Goal: Task Accomplishment & Management: Complete application form

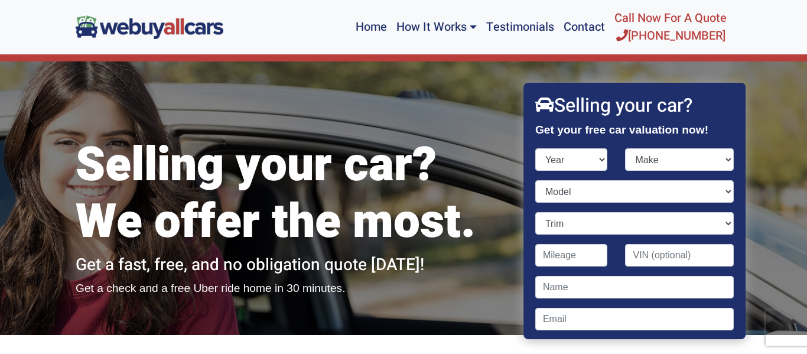
select select "2009"
click at [535, 148] on select "Year [DATE] 2025 2024 2023 2022 2021 2020 2019 2018 2017 2016 2015 2014 2013 20…" at bounding box center [571, 159] width 73 height 22
click at [652, 155] on select "Make Acura Aston [PERSON_NAME] Audi Bentley BMW Bugatti Buick Cadillac Chevrole…" at bounding box center [680, 159] width 109 height 22
select select "Honda"
click at [626, 148] on select "Make Acura Aston [PERSON_NAME] Audi Bentley BMW Bugatti Buick Cadillac Chevrole…" at bounding box center [680, 159] width 109 height 22
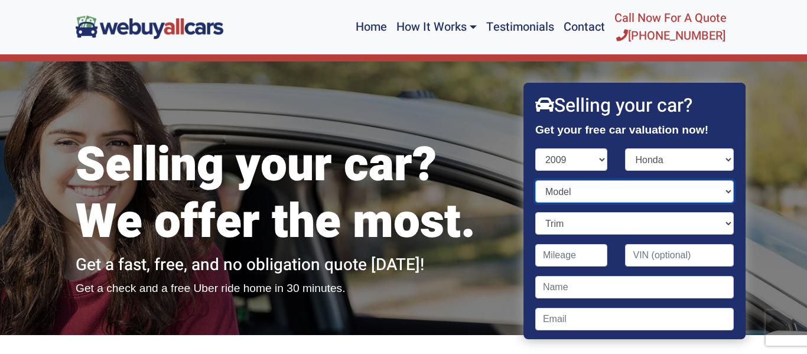
click at [554, 188] on select "Model Accord Civic CR-V Element Fit Odyssey Pilot Ridgeline S2000" at bounding box center [634, 191] width 199 height 22
select select "Civic"
click at [535, 180] on select "Model Accord Civic CR-V Element Fit Odyssey Pilot Ridgeline S2000" at bounding box center [634, 191] width 199 height 22
click at [548, 255] on input "Contact form" at bounding box center [571, 255] width 73 height 22
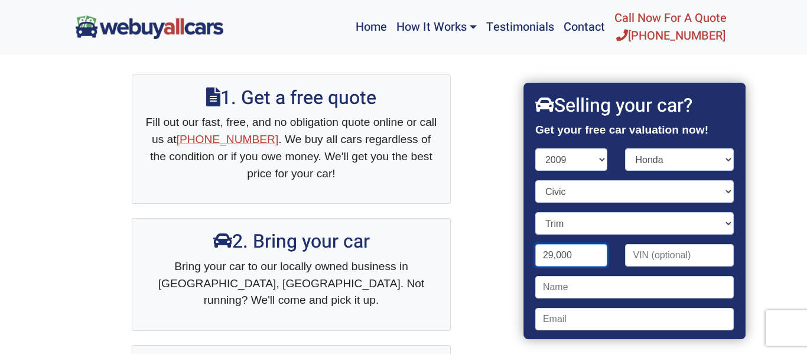
scroll to position [302, 0]
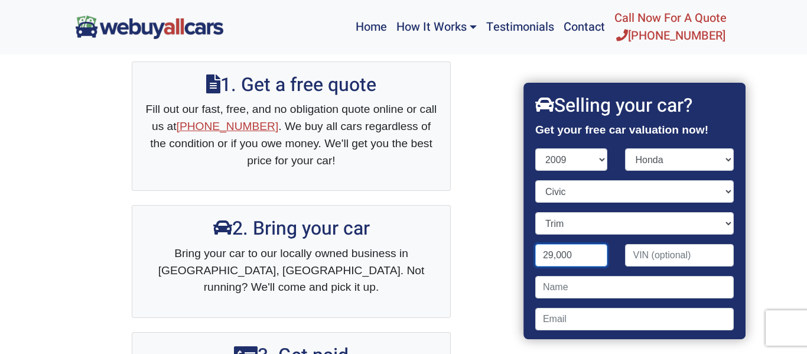
type input "29,000"
click at [620, 114] on h2 "Selling your car?" at bounding box center [634, 106] width 199 height 22
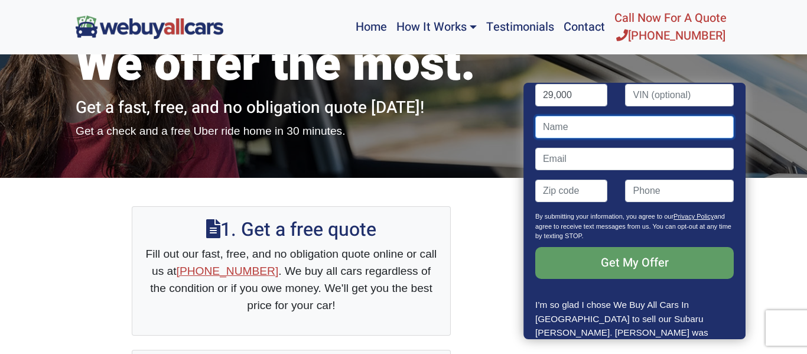
scroll to position [167, 0]
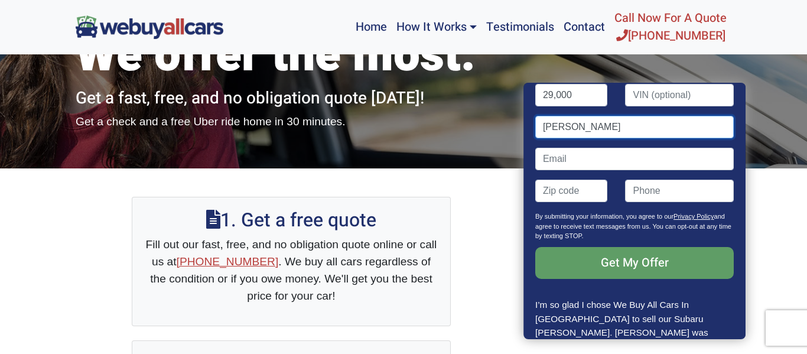
type input "[PERSON_NAME]"
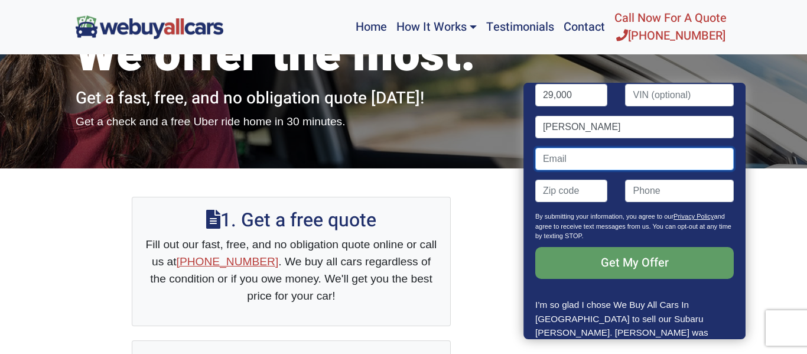
click at [574, 161] on input "Contact form" at bounding box center [634, 159] width 199 height 22
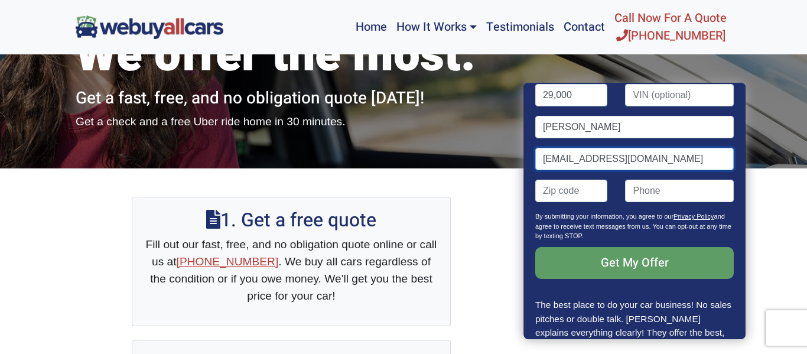
type input "[EMAIL_ADDRESS][DOMAIN_NAME]"
click at [547, 193] on input "Contact form" at bounding box center [571, 191] width 73 height 22
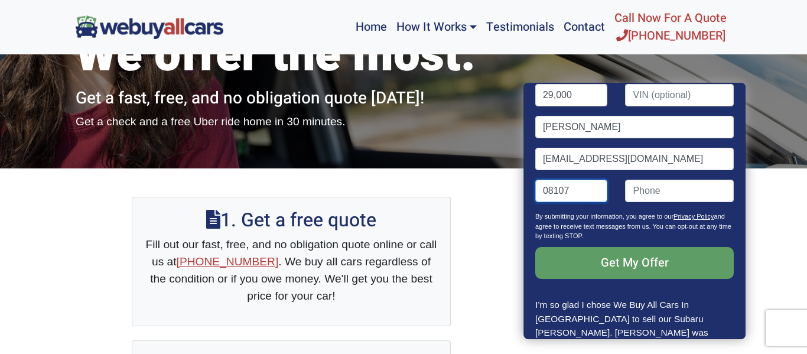
scroll to position [144, 0]
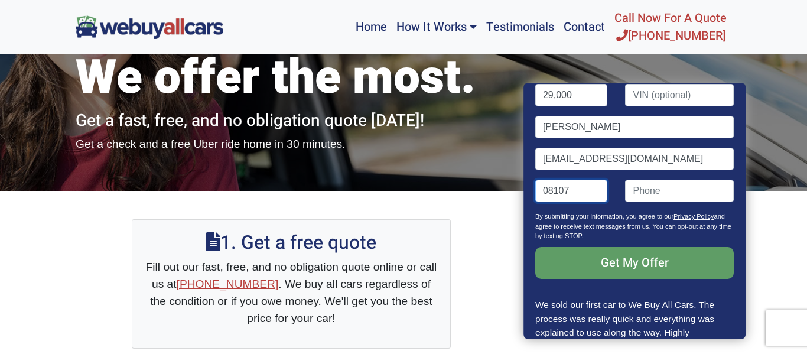
type input "08107"
click at [671, 189] on input "Contact form" at bounding box center [680, 191] width 109 height 22
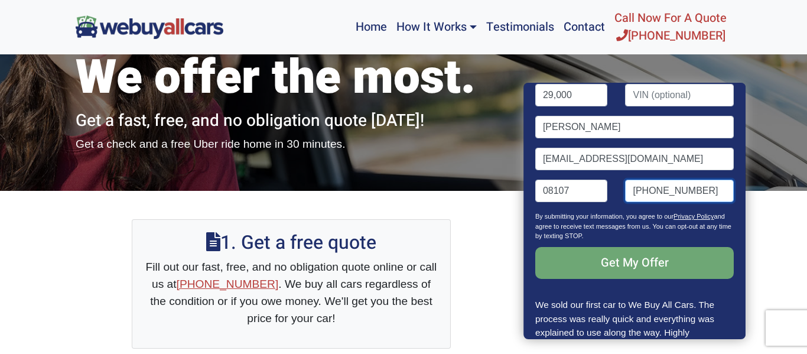
type input "[PHONE_NUMBER]"
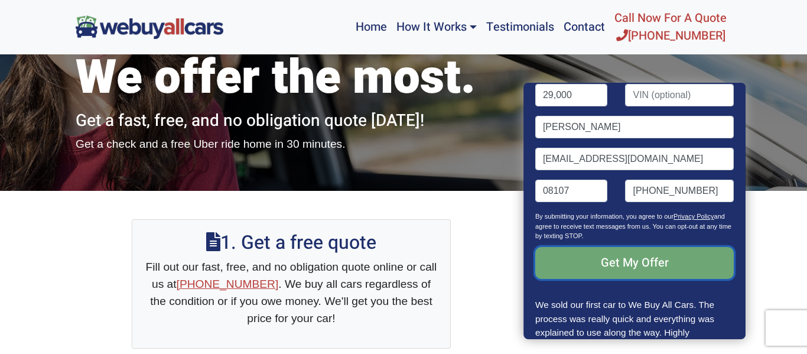
click at [635, 256] on input "Get My Offer" at bounding box center [634, 263] width 199 height 32
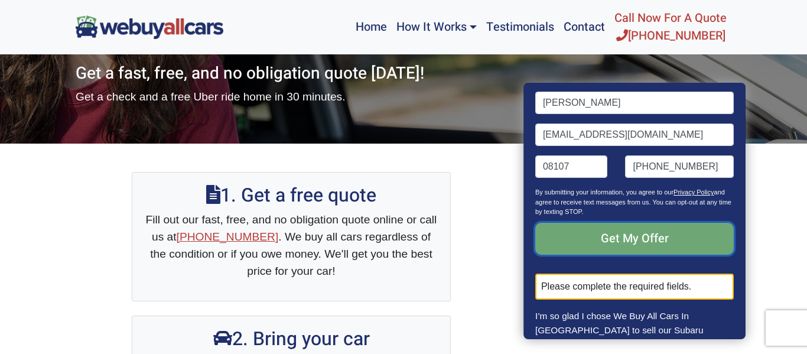
scroll to position [161, 0]
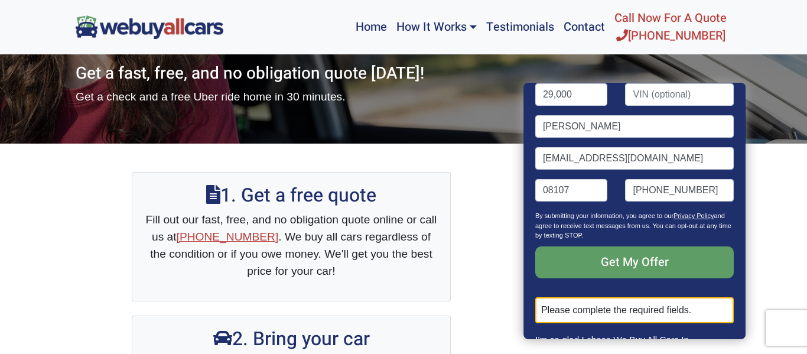
click at [637, 308] on div "Please complete the required fields." at bounding box center [634, 310] width 199 height 26
click at [666, 92] on input "Contact form" at bounding box center [680, 94] width 109 height 22
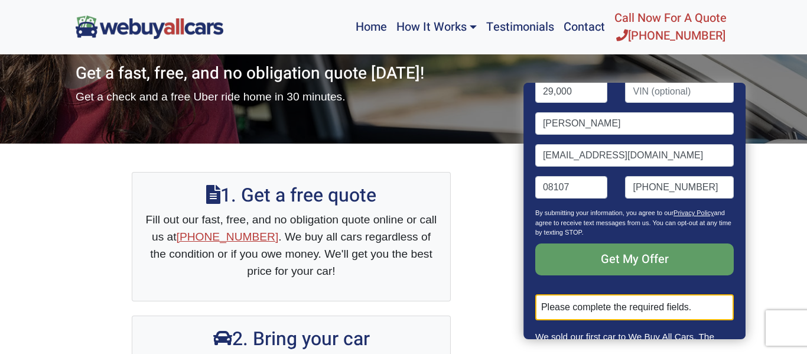
click at [492, 208] on div "1. Get a free quote Fill out our fast, free, and no obligation quote online or …" at bounding box center [404, 357] width 674 height 426
click at [495, 212] on div "1. Get a free quote Fill out our fast, free, and no obligation quote online or …" at bounding box center [404, 357] width 674 height 426
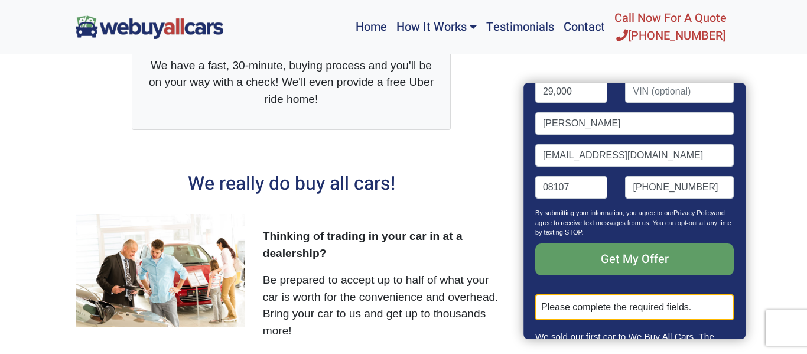
scroll to position [640, 0]
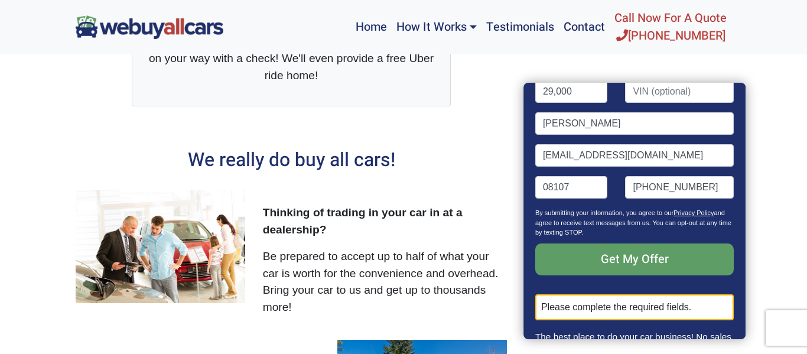
click at [656, 302] on div "Please complete the required fields." at bounding box center [634, 307] width 199 height 26
click at [637, 91] on input "Contact form" at bounding box center [680, 91] width 109 height 22
